Goal: Transaction & Acquisition: Obtain resource

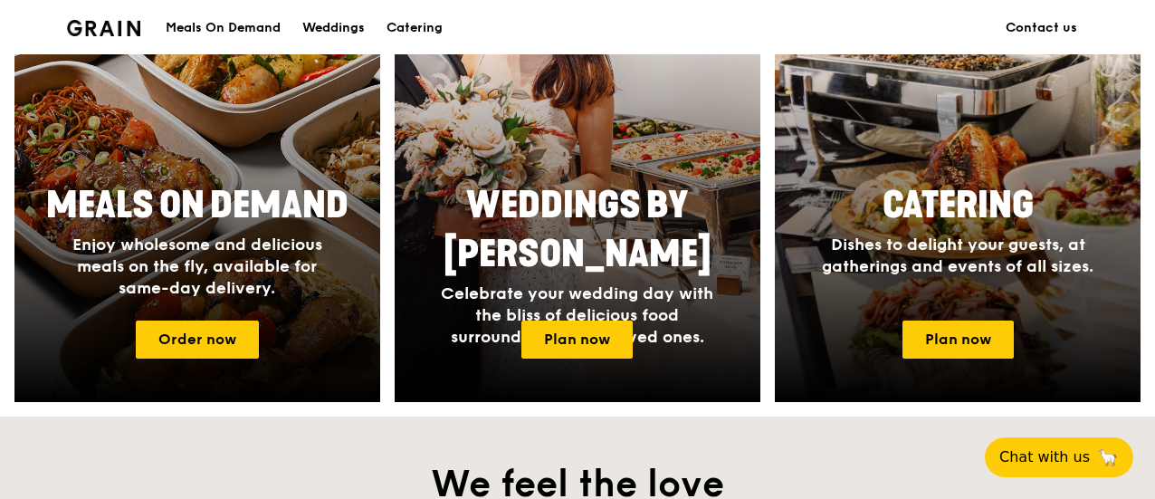
scroll to position [816, 0]
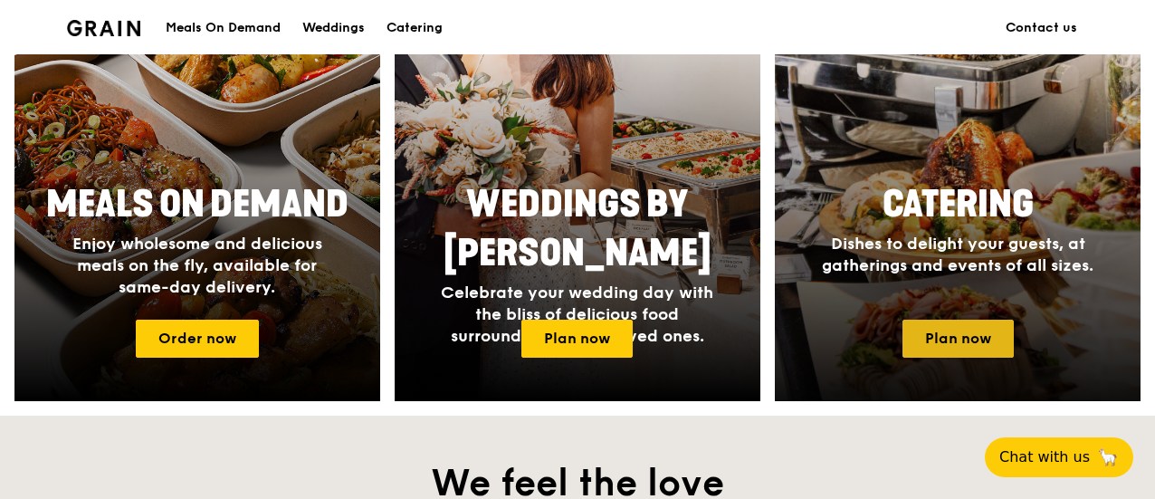
click at [954, 344] on link "Plan now" at bounding box center [958, 339] width 111 height 38
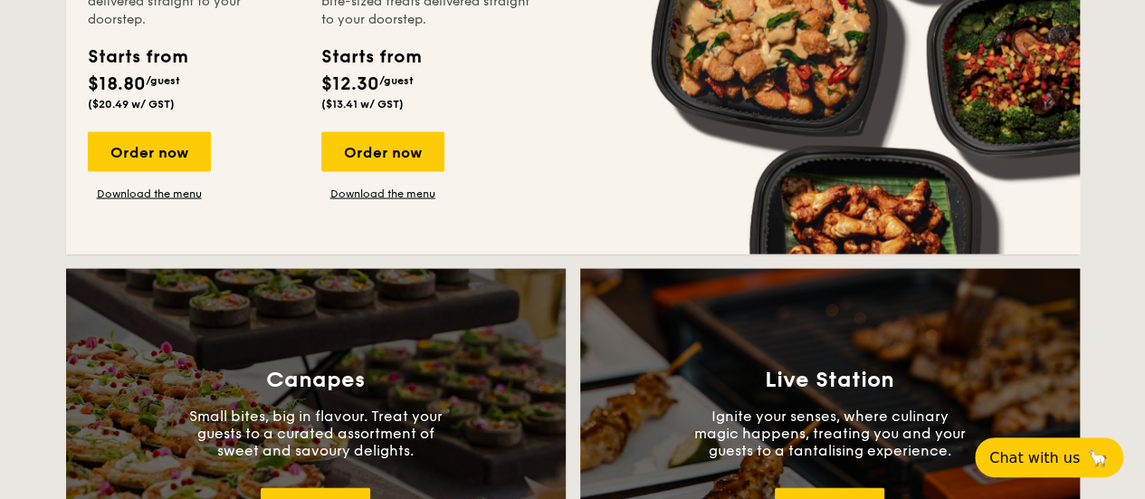
scroll to position [1921, 0]
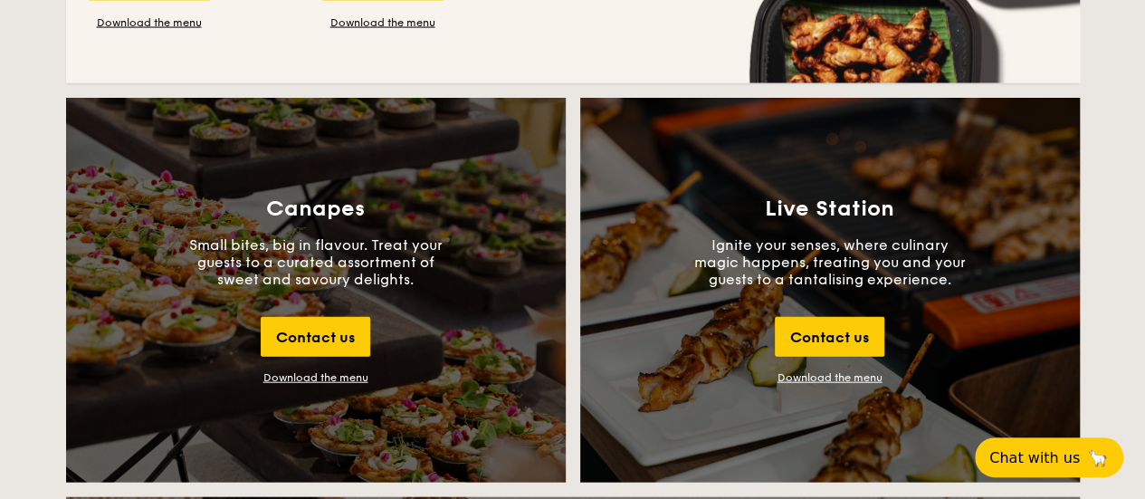
click at [279, 376] on div "Download the menu" at bounding box center [315, 377] width 105 height 13
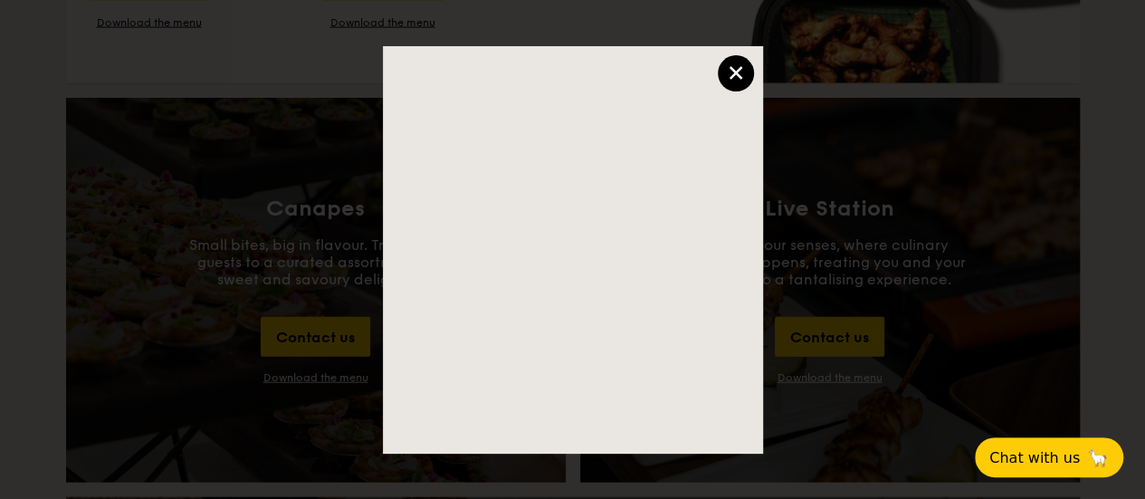
click at [733, 61] on div "×" at bounding box center [736, 73] width 36 height 36
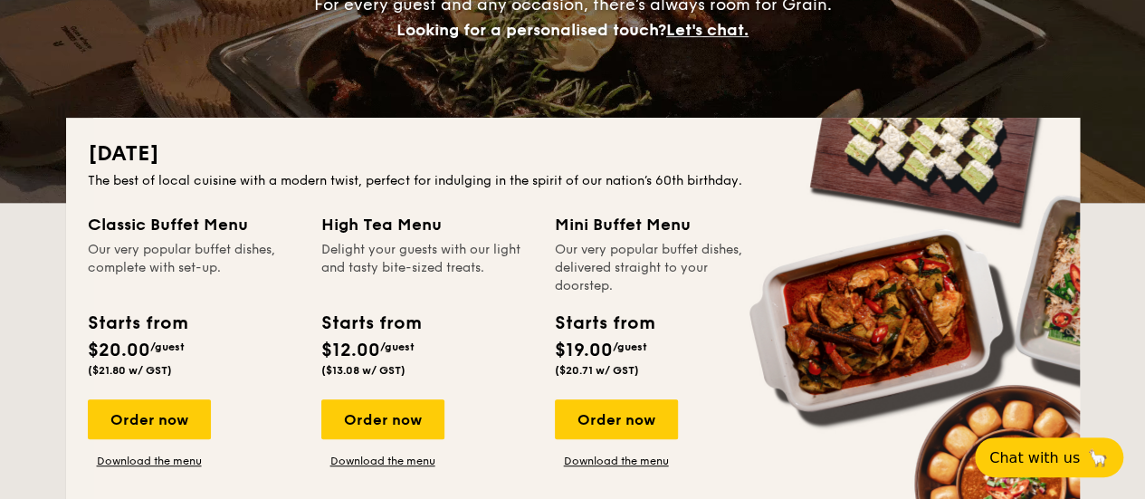
scroll to position [0, 0]
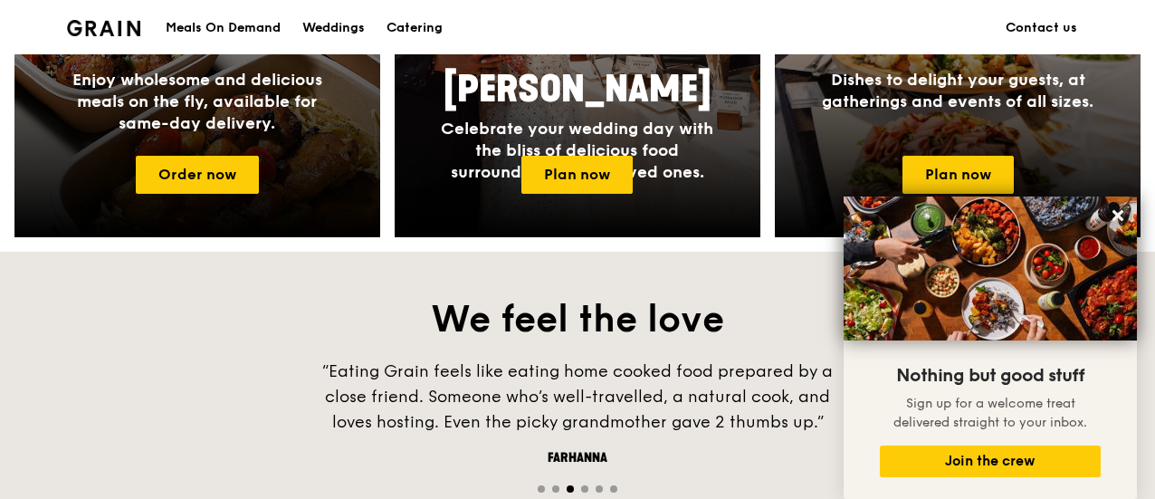
scroll to position [982, 0]
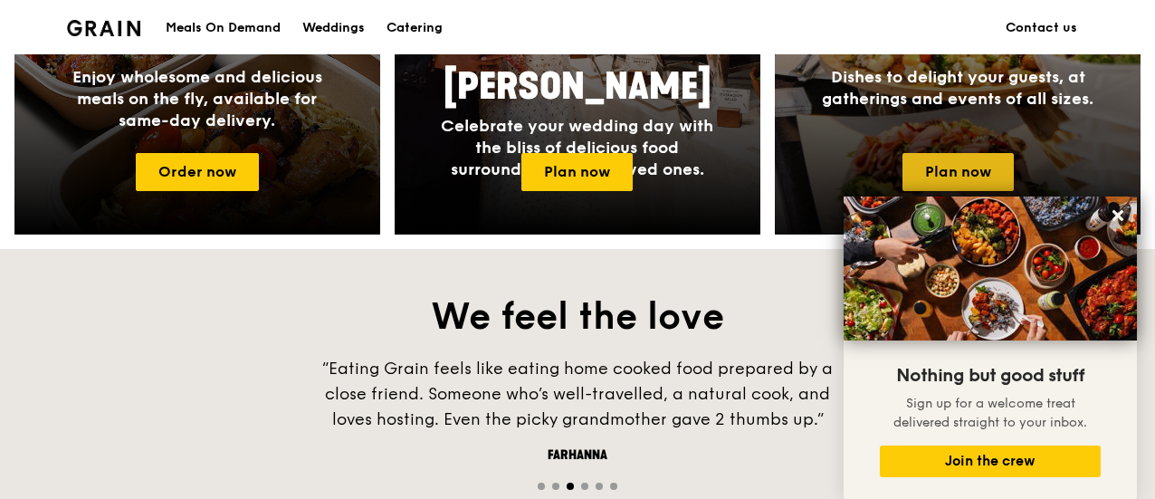
click at [955, 163] on link "Plan now" at bounding box center [958, 172] width 111 height 38
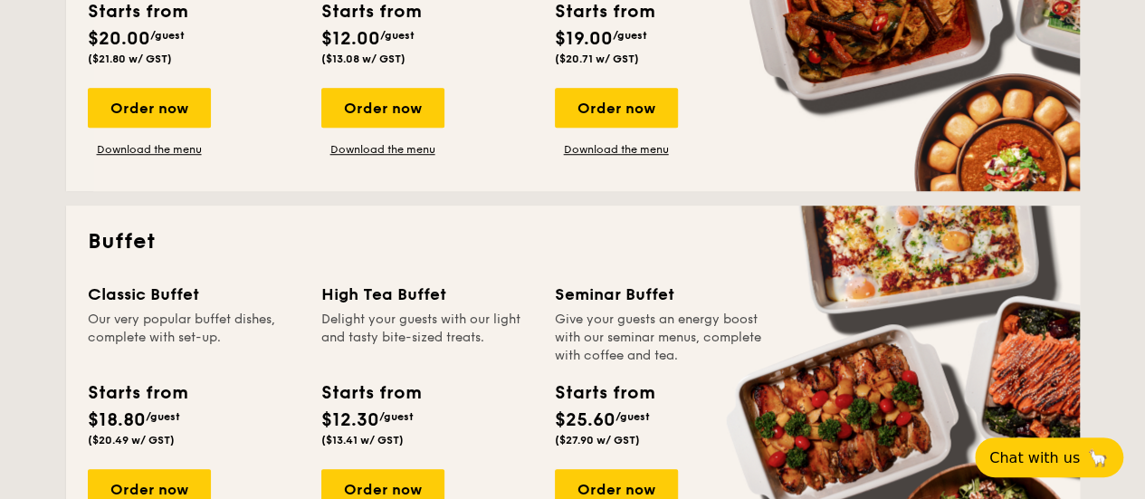
scroll to position [622, 0]
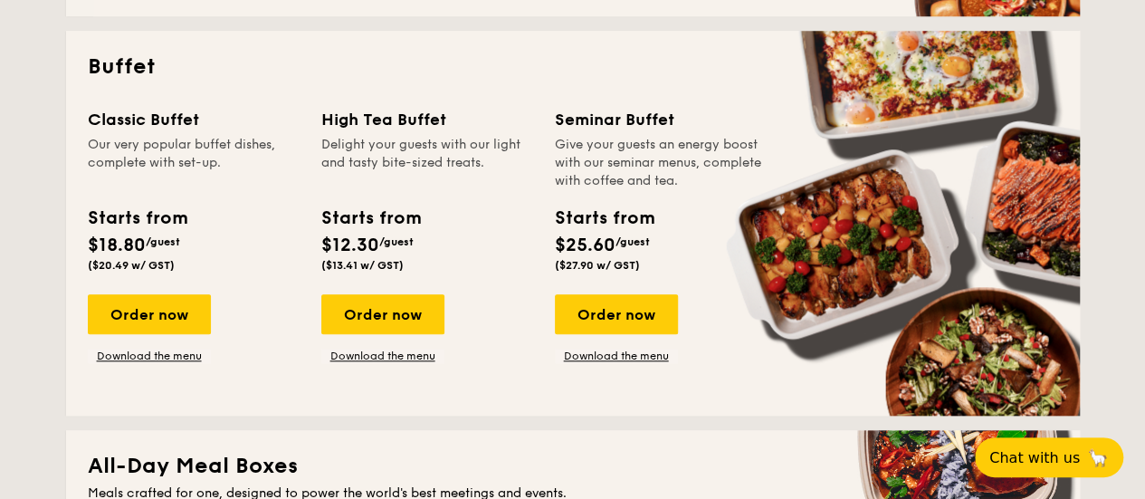
scroll to position [797, 0]
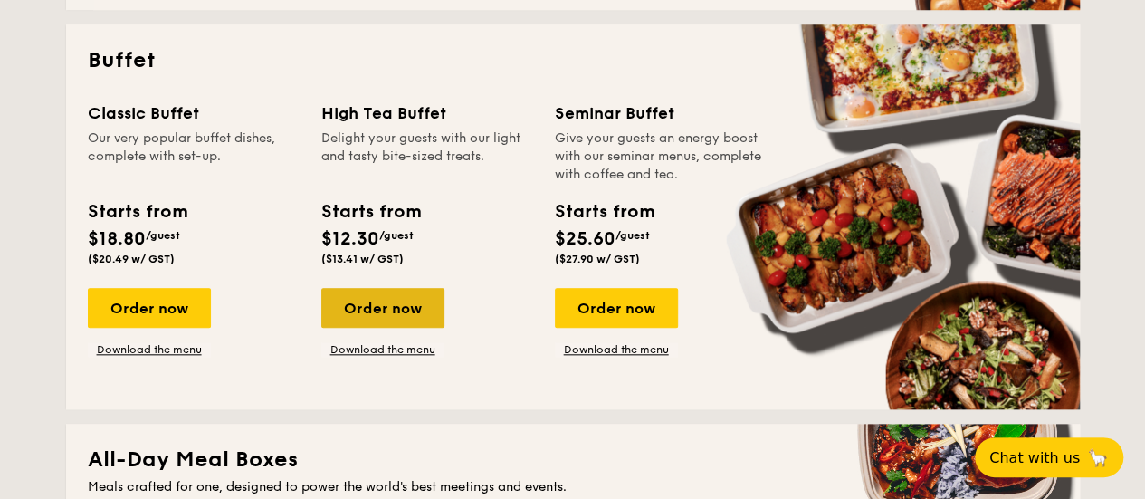
click at [385, 323] on div "Order now" at bounding box center [382, 308] width 123 height 40
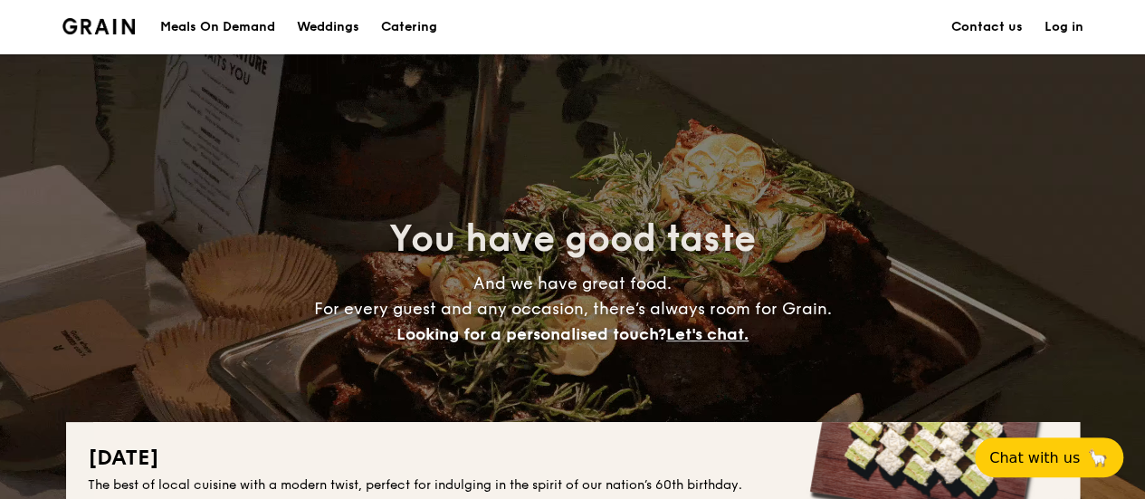
click at [423, 24] on h1 "Catering" at bounding box center [409, 27] width 56 height 54
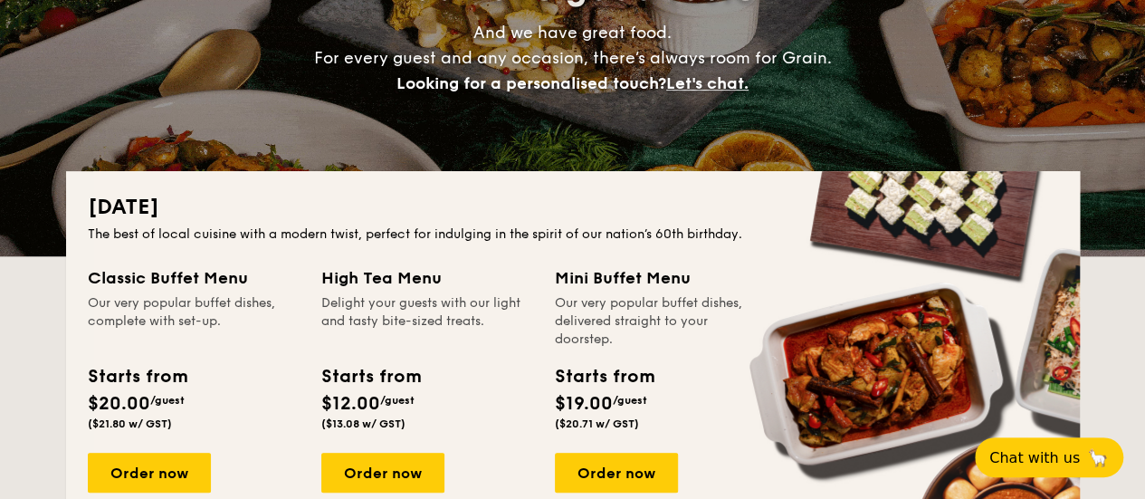
scroll to position [549, 0]
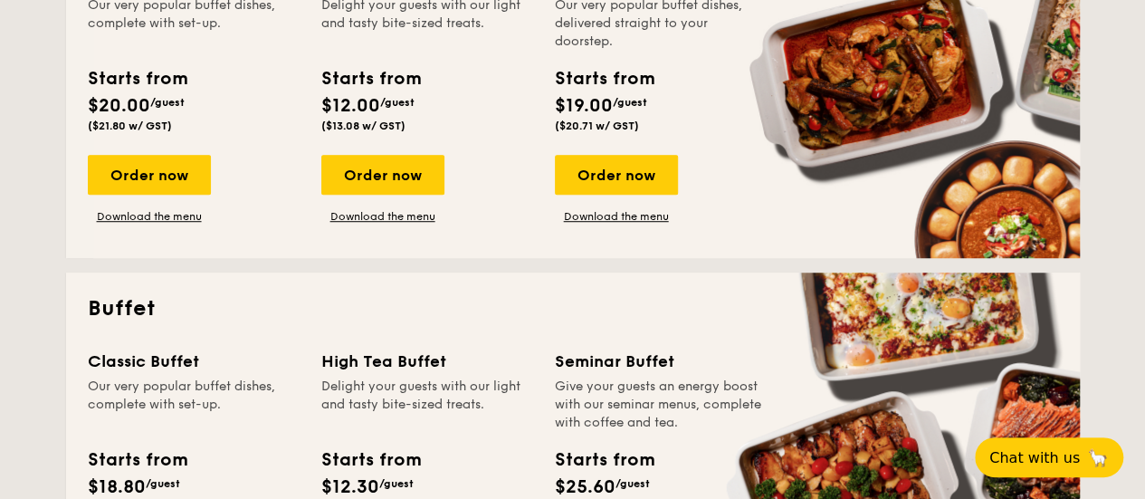
click at [1051, 434] on div "Classic Buffet Our very popular buffet dishes, complete with set-up. Starts fro…" at bounding box center [573, 492] width 971 height 287
click at [1059, 441] on button "Chat with us 🦙" at bounding box center [1050, 457] width 156 height 42
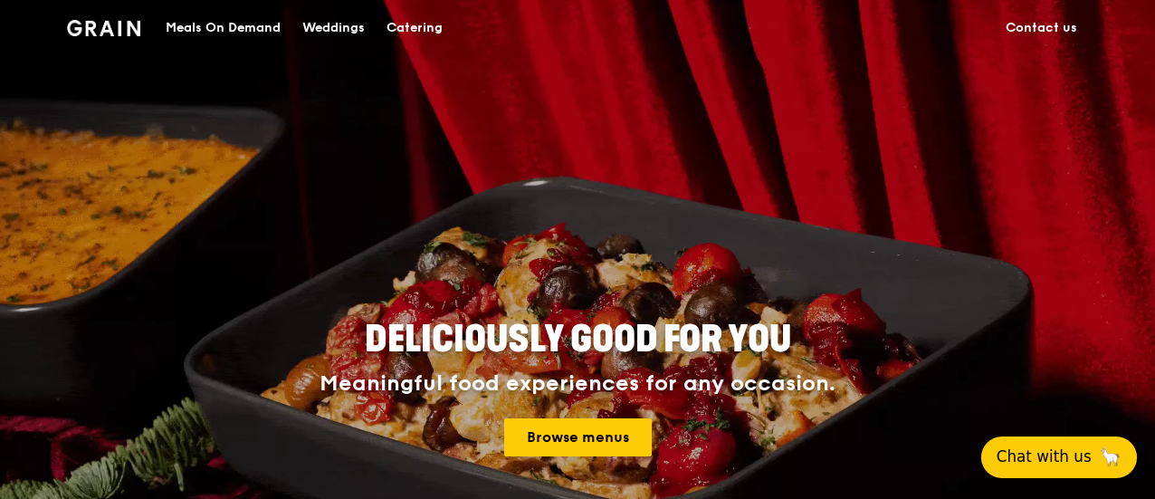
click at [1045, 436] on button "Chat with us 🦙" at bounding box center [1060, 457] width 156 height 42
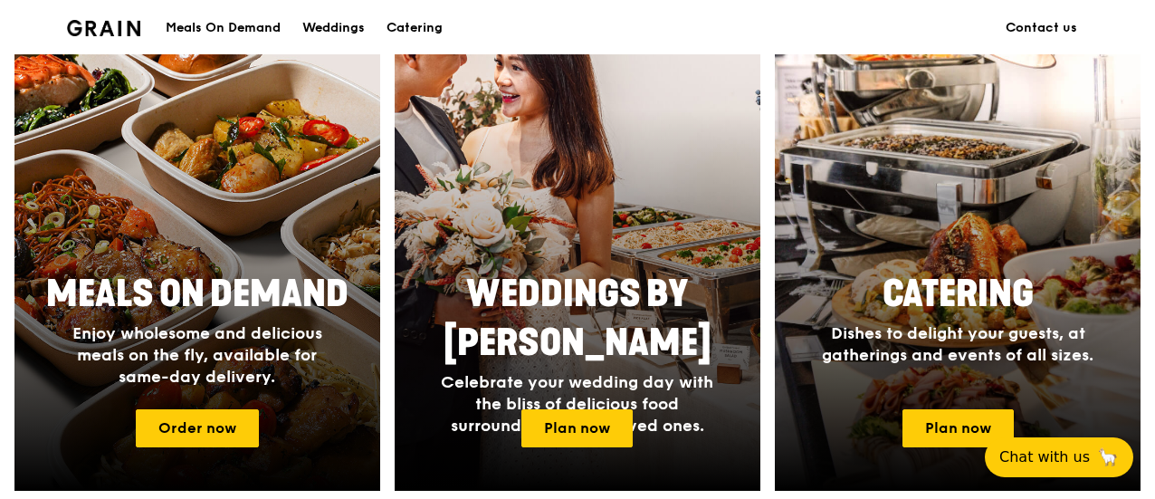
scroll to position [717, 0]
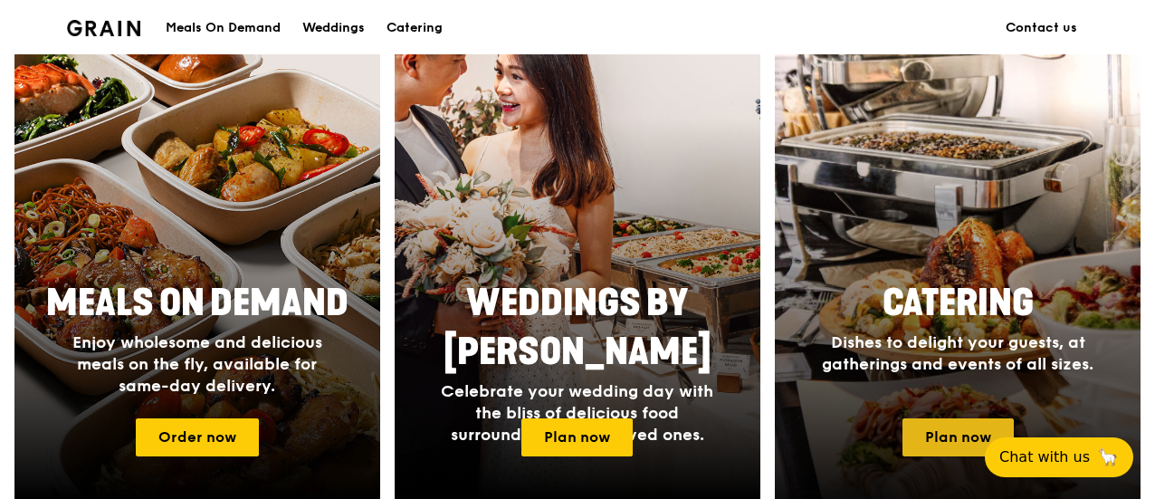
click at [947, 445] on link "Plan now" at bounding box center [958, 437] width 111 height 38
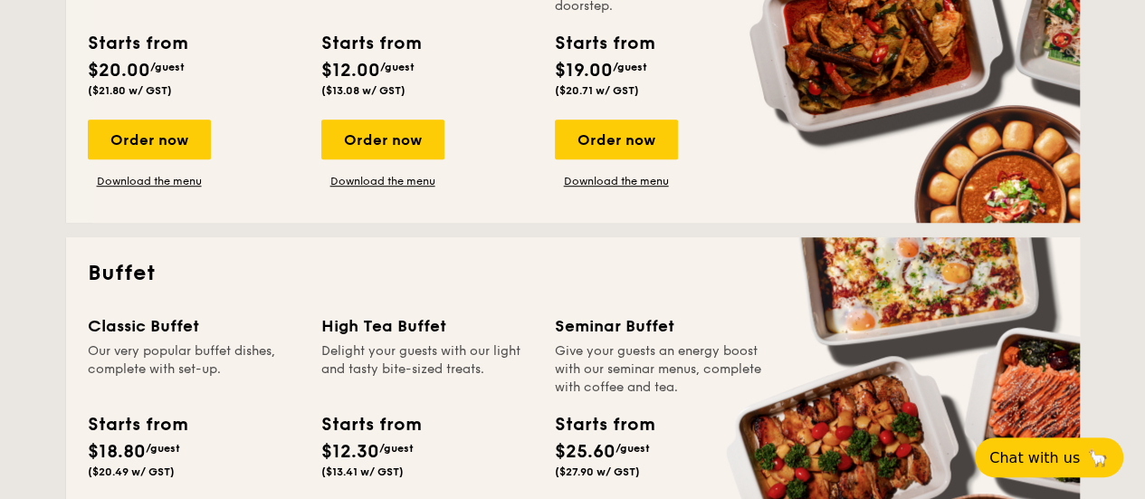
scroll to position [699, 0]
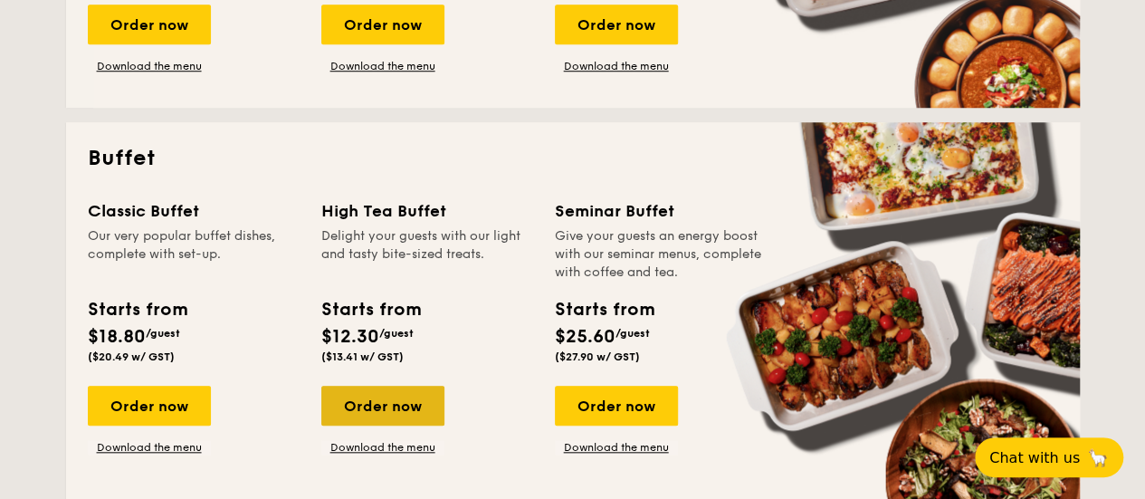
click at [360, 403] on div "Order now" at bounding box center [382, 406] width 123 height 40
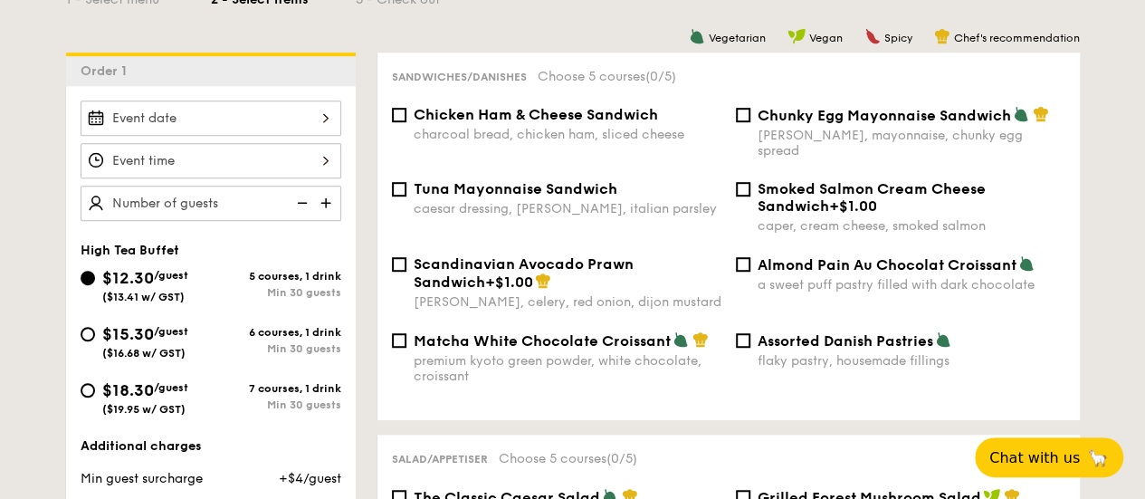
scroll to position [540, 0]
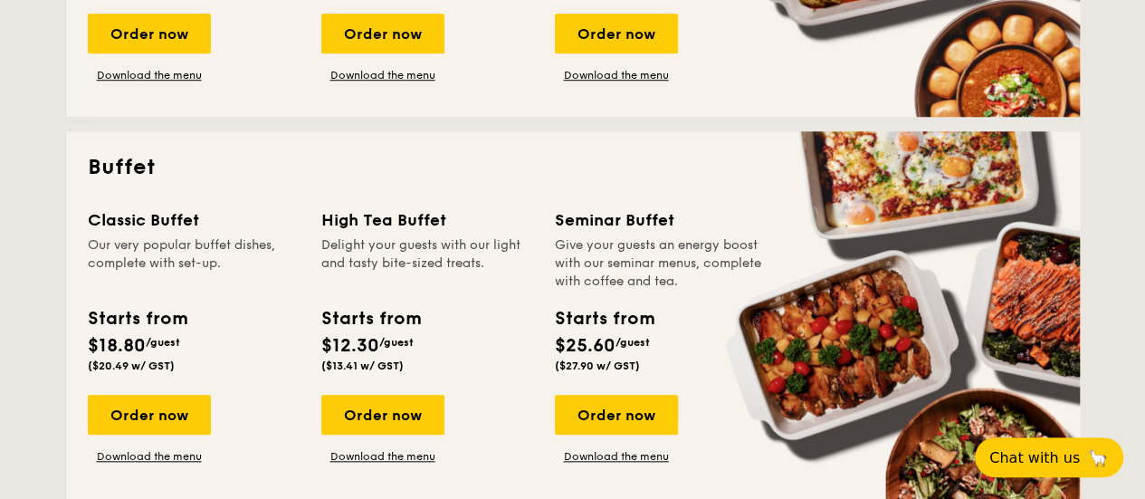
scroll to position [696, 0]
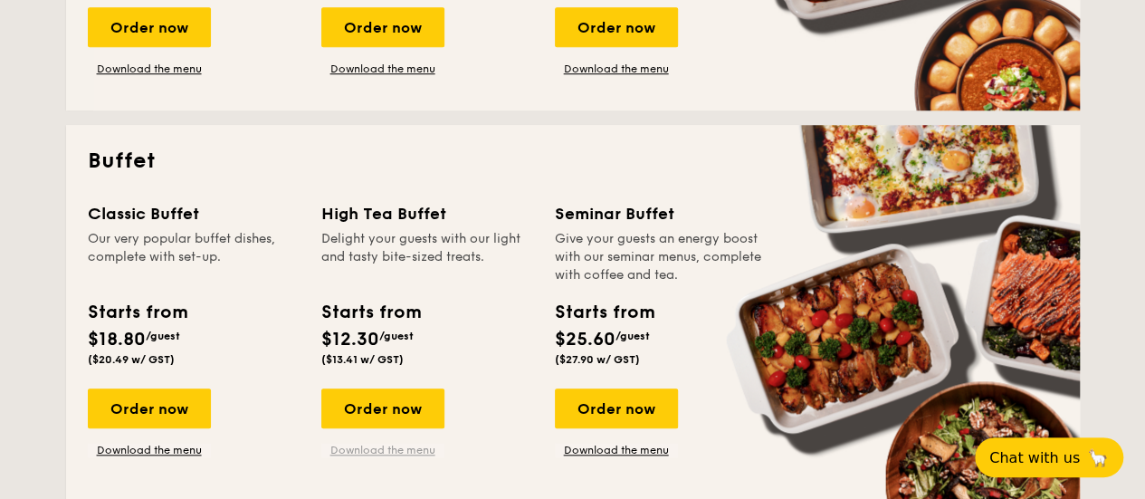
click at [372, 454] on link "Download the menu" at bounding box center [382, 450] width 123 height 14
